Goal: Transaction & Acquisition: Subscribe to service/newsletter

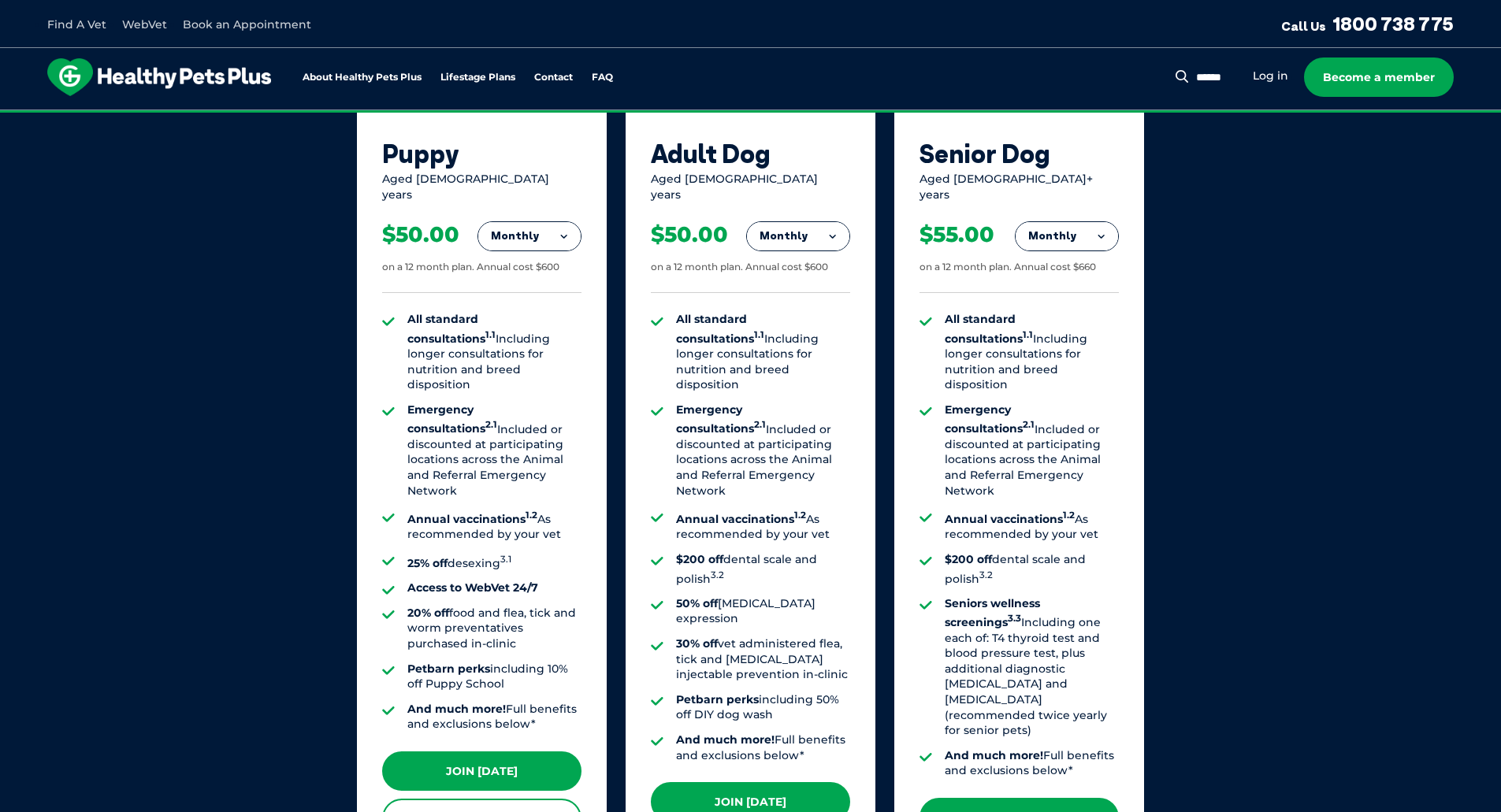
scroll to position [709, 0]
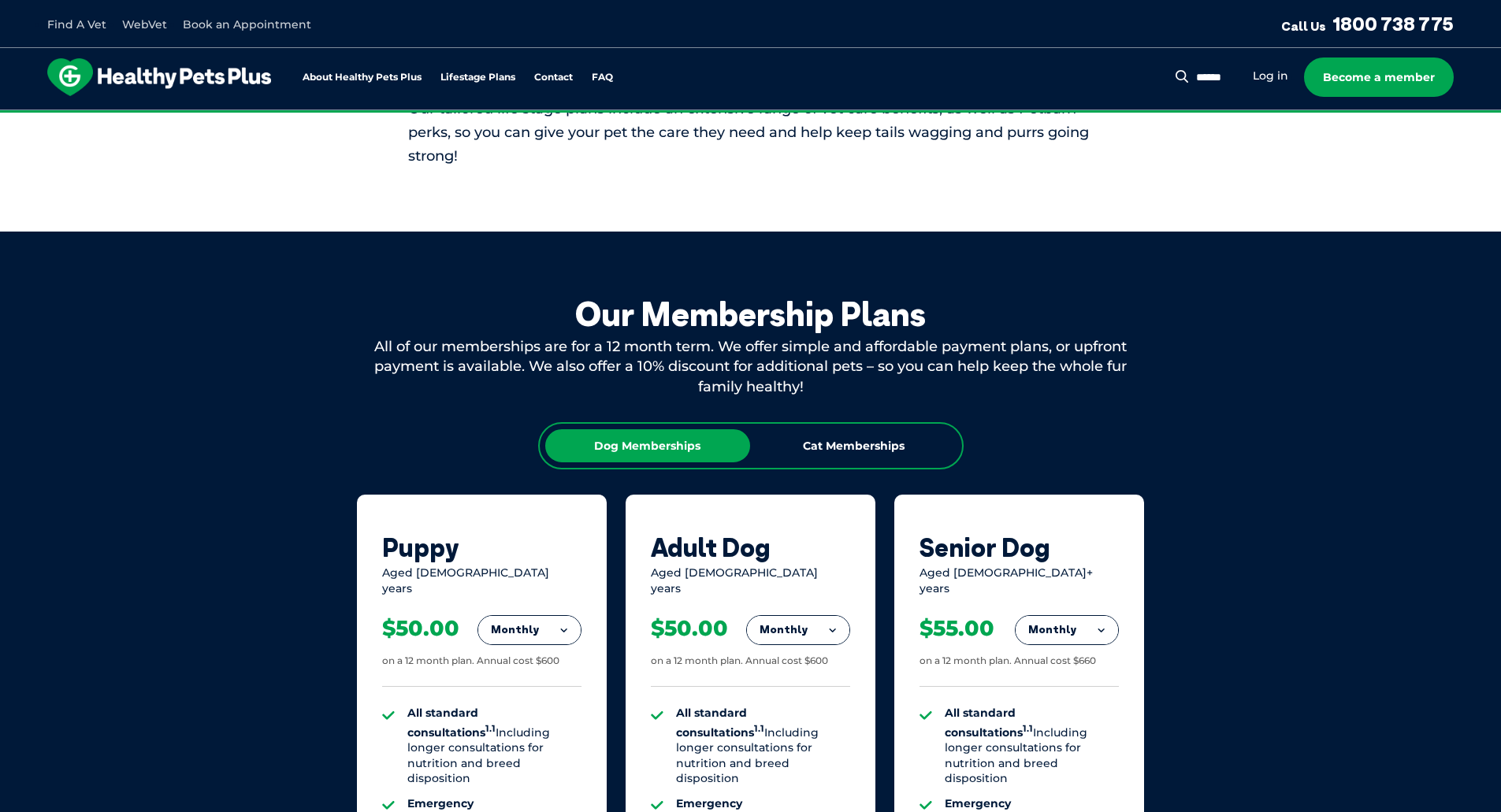
click at [309, 358] on div "Our Membership Plans All of our memberships are for a 12 month term. We offer s…" at bounding box center [750, 782] width 1501 height 1102
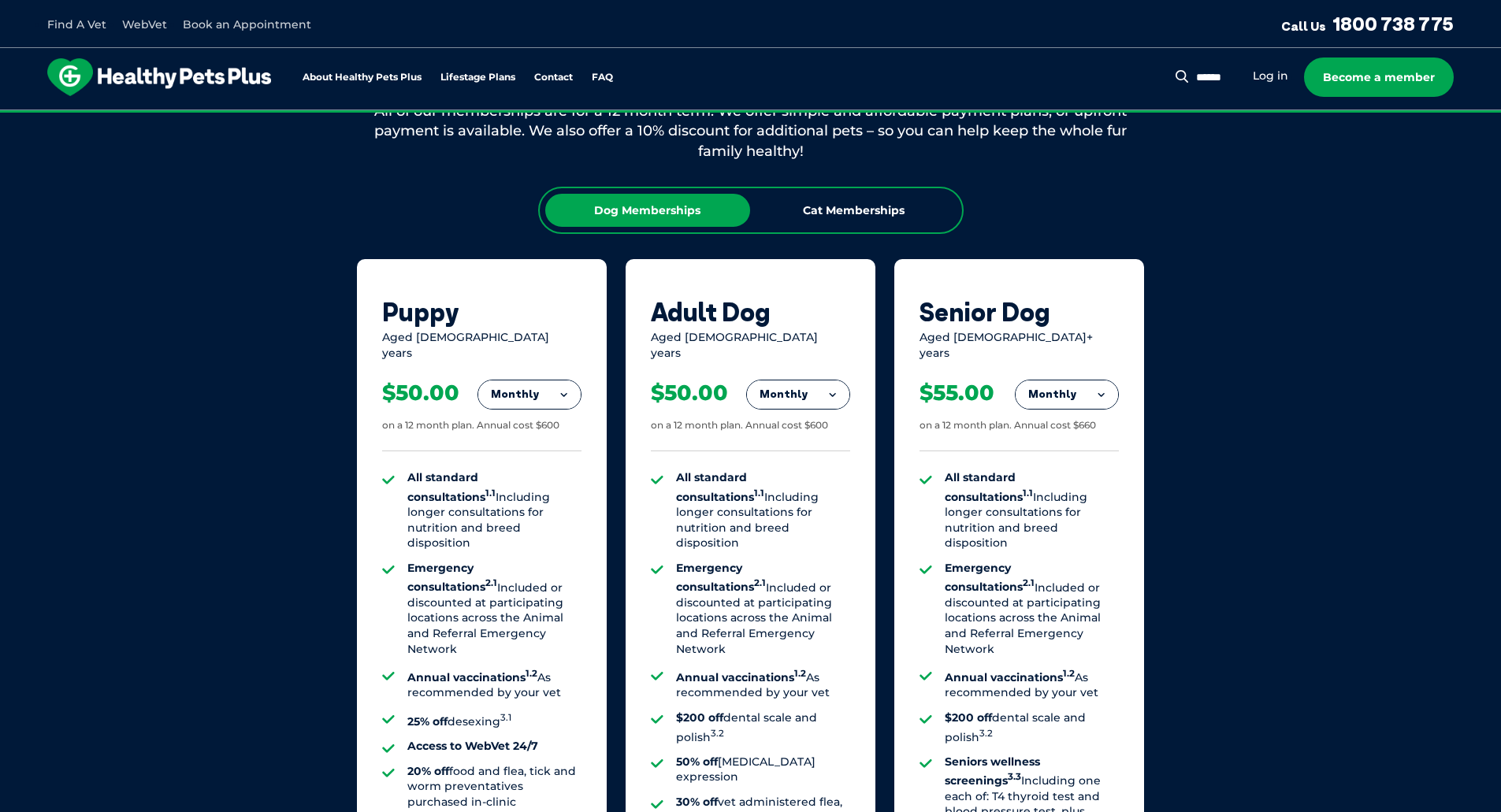
scroll to position [945, 0]
click at [509, 386] on button "Monthly" at bounding box center [529, 394] width 102 height 28
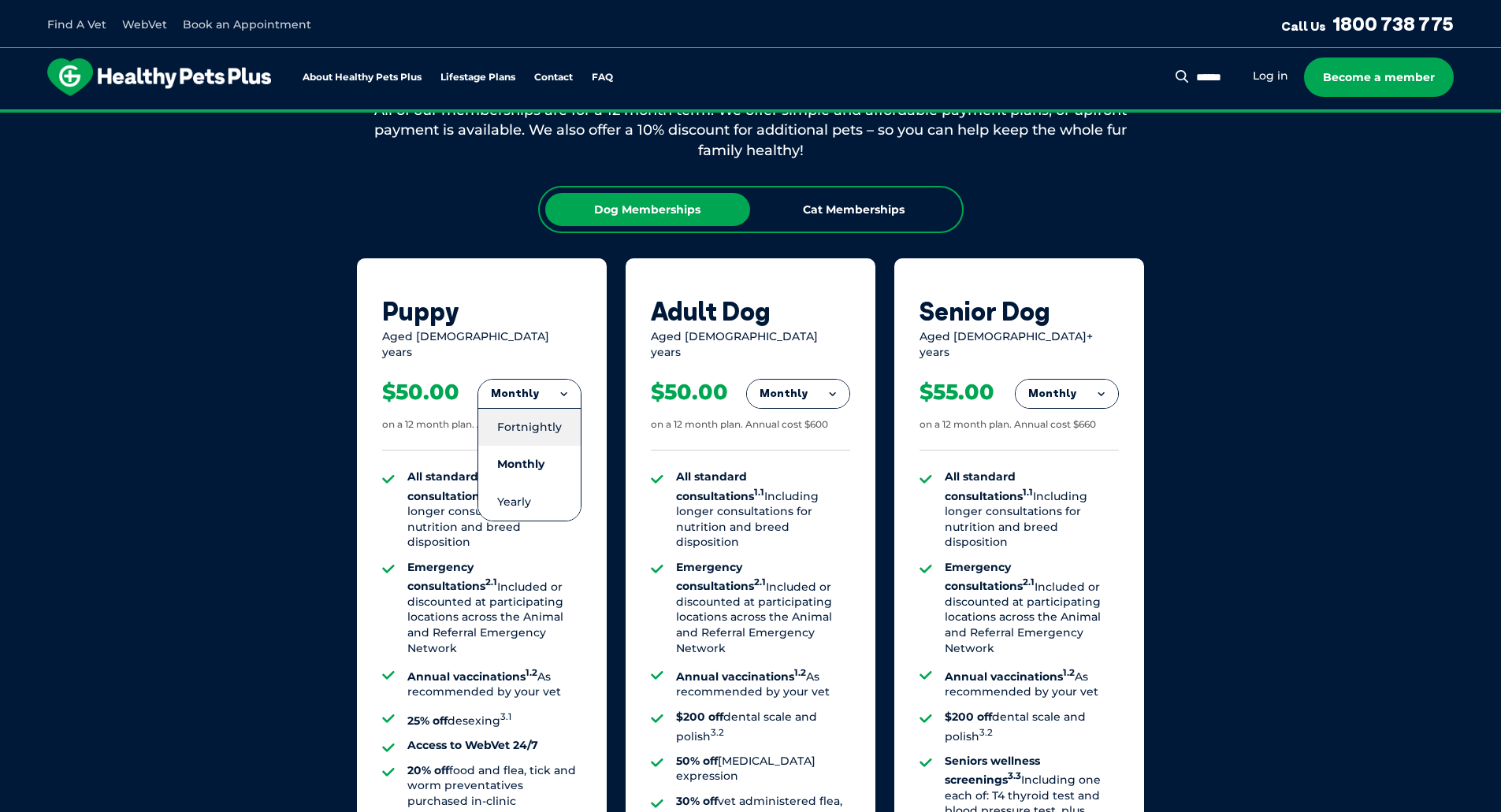
click at [507, 411] on li "Fortnightly" at bounding box center [529, 427] width 102 height 38
click at [361, 395] on div "Puppy Aged [DEMOGRAPHIC_DATA] years Fortnightly Fortnightly Monthly Yearly $23.…" at bounding box center [481, 645] width 250 height 775
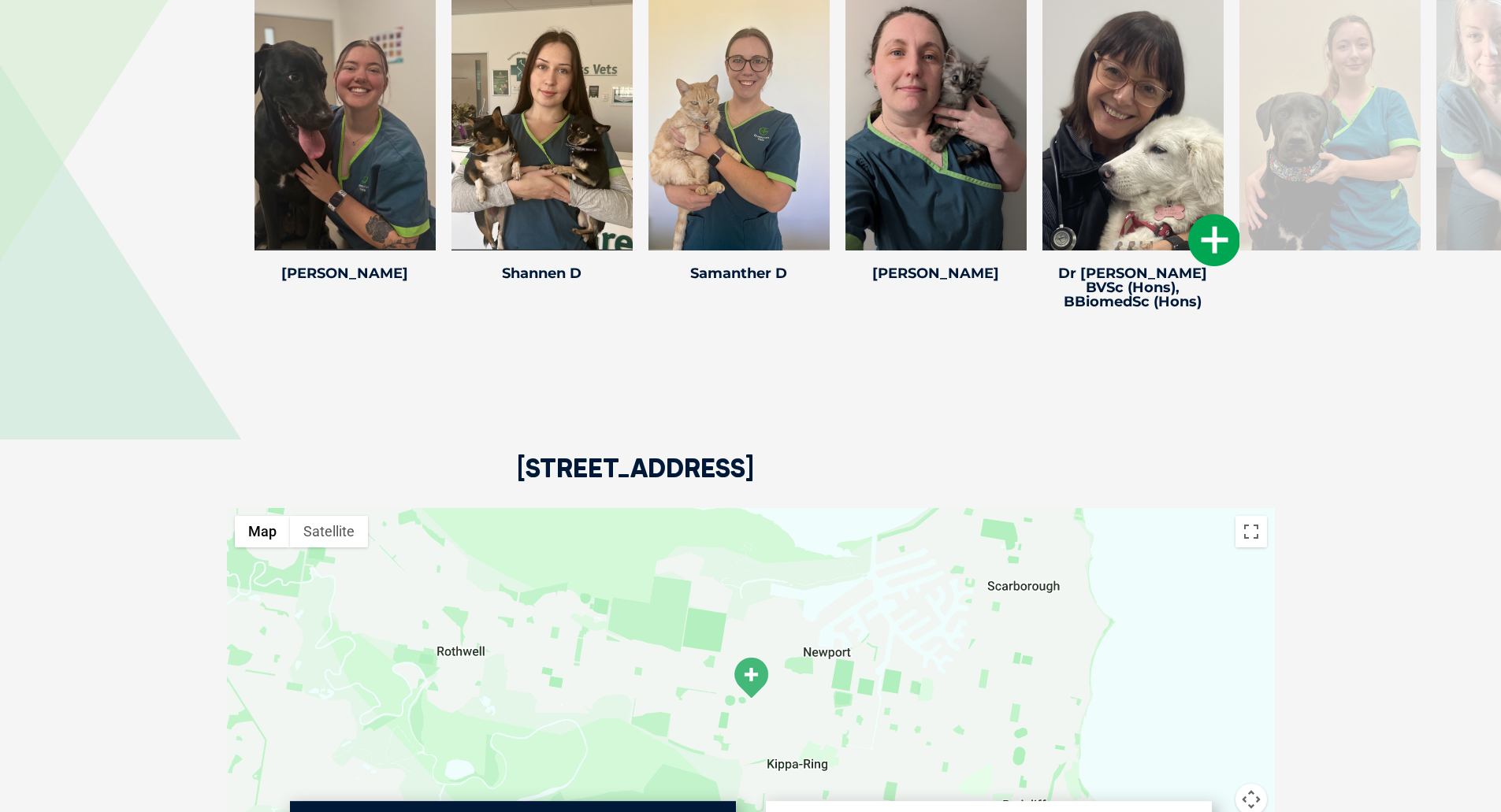
scroll to position [3151, 0]
